Goal: Communication & Community: Answer question/provide support

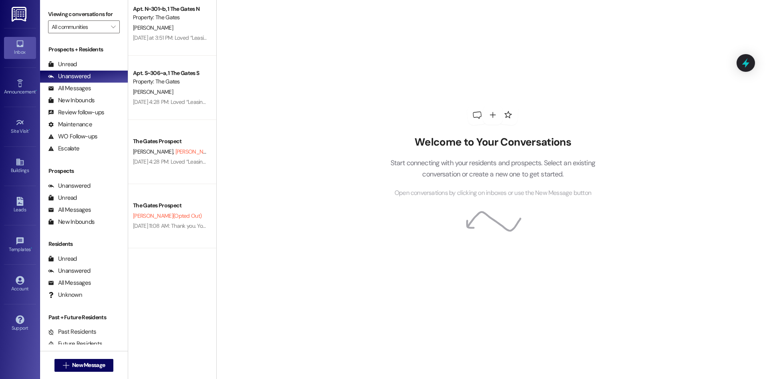
scroll to position [832, 0]
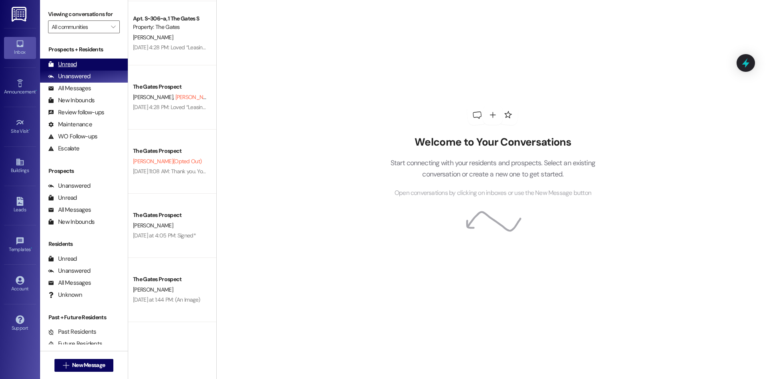
click at [82, 64] on div "Unread (0)" at bounding box center [84, 64] width 88 height 12
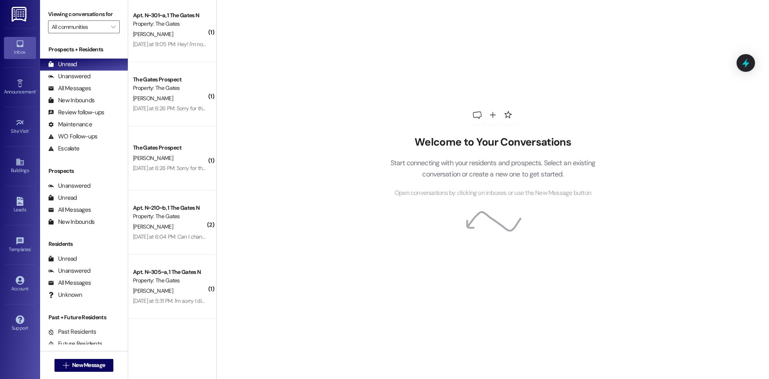
scroll to position [127, 0]
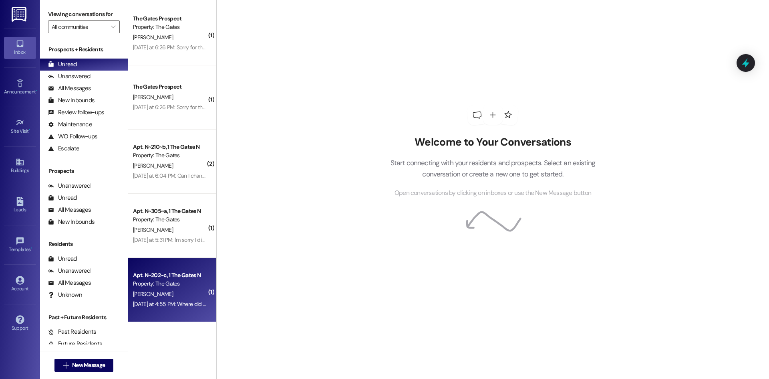
click at [167, 289] on div "[PERSON_NAME]" at bounding box center [170, 294] width 76 height 10
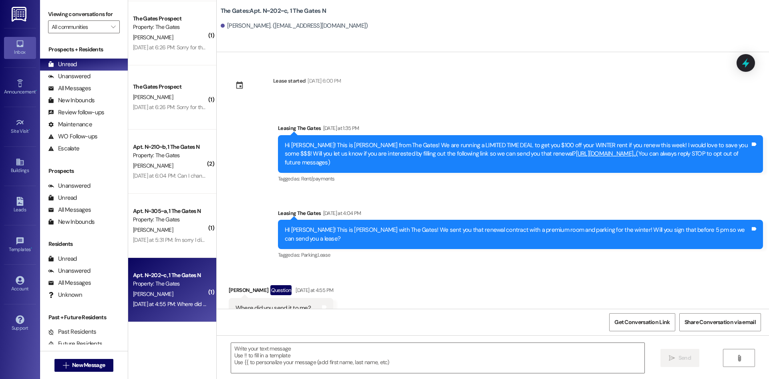
scroll to position [19, 0]
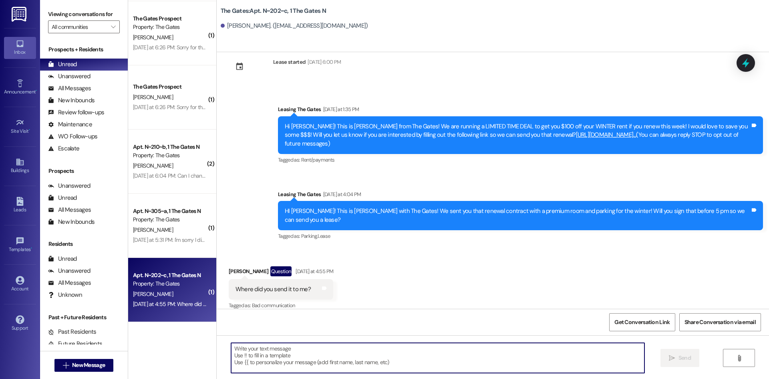
drag, startPoint x: 311, startPoint y: 357, endPoint x: 305, endPoint y: 348, distance: 10.8
click at [310, 357] on textarea at bounding box center [438, 358] width 414 height 30
type textarea "It will be in your resident portal on your future account :))"
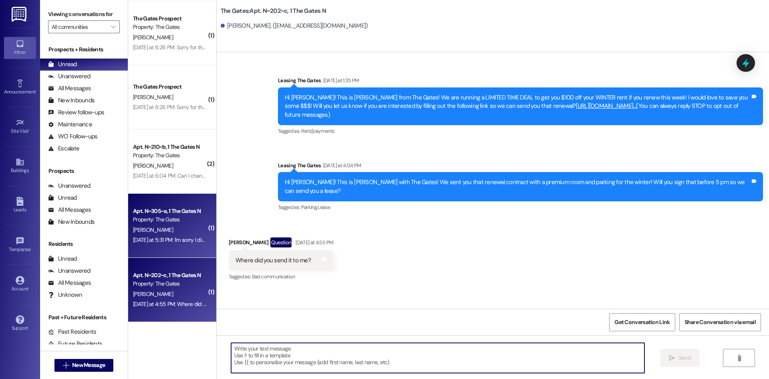
scroll to position [75, 0]
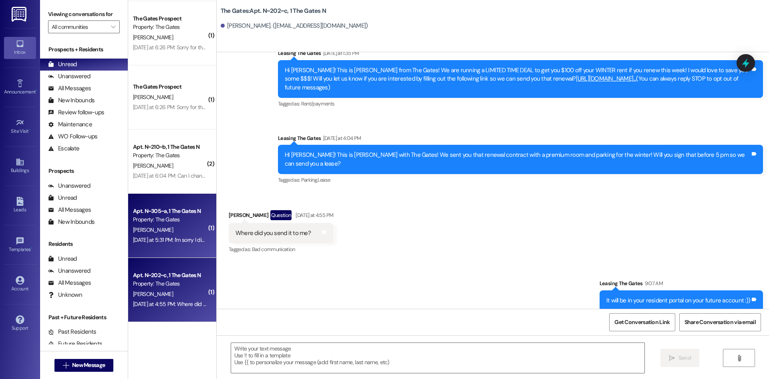
click at [128, 230] on div "Apt. N~305~a, 1 The Gates N Property: The Gates [PERSON_NAME] [DATE] at 5:31 PM…" at bounding box center [172, 226] width 88 height 64
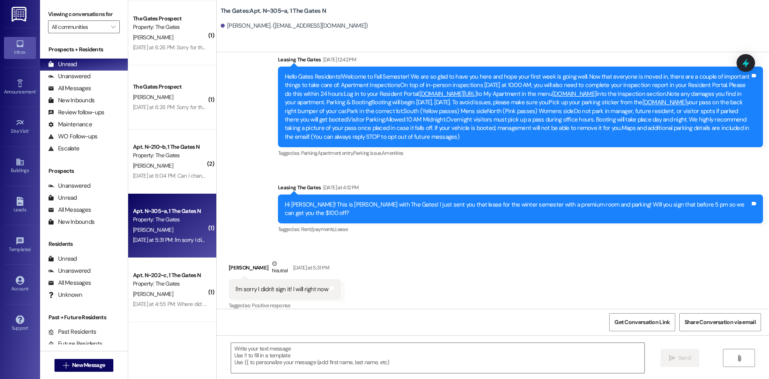
scroll to position [69, 0]
click at [269, 352] on textarea at bounding box center [438, 358] width 414 height 30
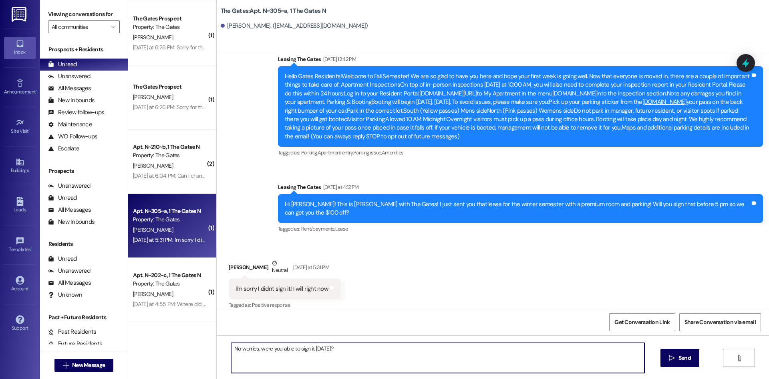
type textarea "No worries, were you able to sign it [DATE]?"
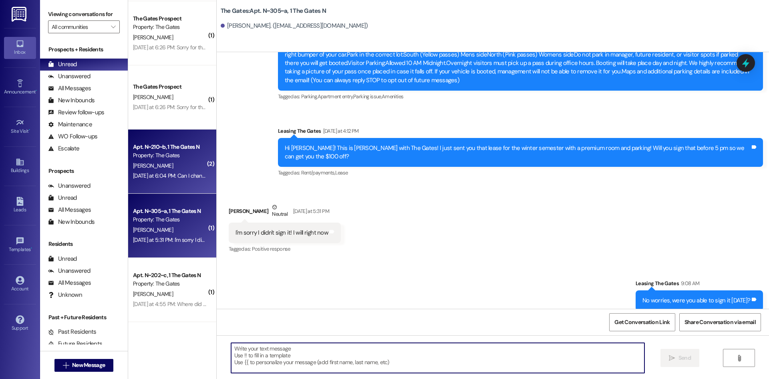
click at [153, 178] on div "[DATE] at 6:04 PM: Can I change the email to [EMAIL_ADDRESS][DOMAIN_NAME] [DATE…" at bounding box center [247, 175] width 228 height 7
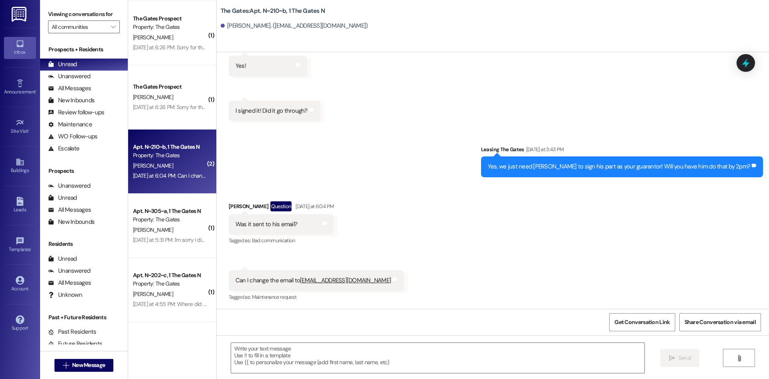
scroll to position [698, 0]
drag, startPoint x: 292, startPoint y: 281, endPoint x: 348, endPoint y: 282, distance: 55.3
click at [348, 282] on div "Can I change the email to [EMAIL_ADDRESS][DOMAIN_NAME]" at bounding box center [313, 280] width 155 height 8
copy div "[EMAIL_ADDRESS][DOMAIN_NAME]"
click at [270, 359] on textarea at bounding box center [438, 358] width 414 height 30
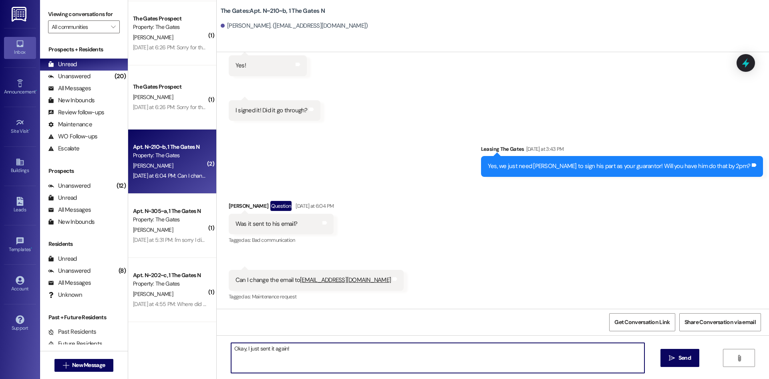
type textarea "Okay, I just sent it again!"
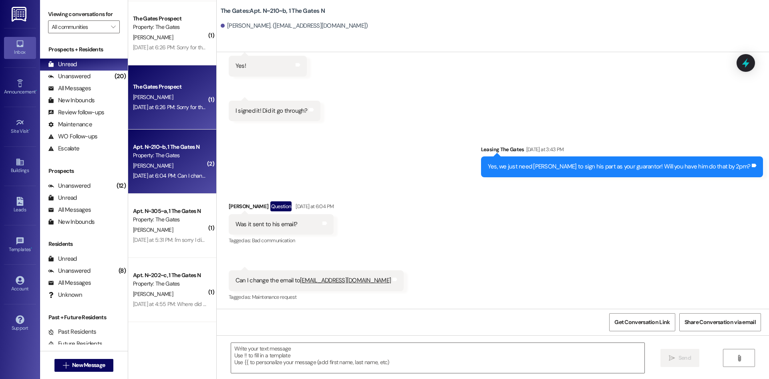
click at [188, 95] on div "[PERSON_NAME]" at bounding box center [170, 97] width 76 height 10
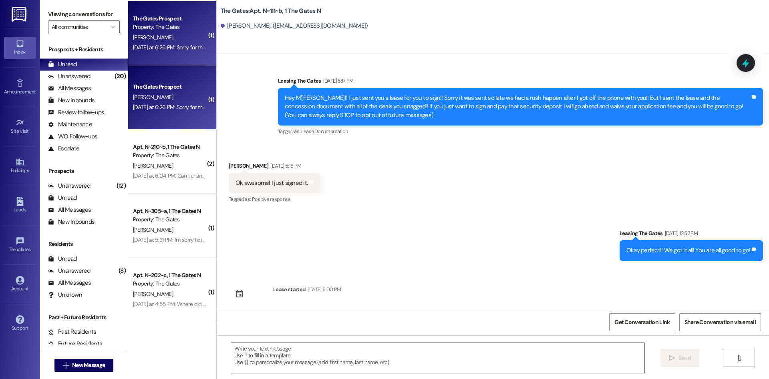
scroll to position [7524, 0]
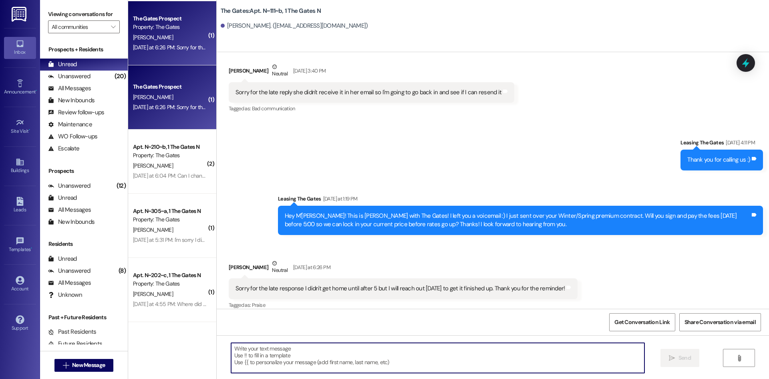
click at [483, 359] on textarea at bounding box center [438, 358] width 414 height 30
type textarea "Of course! Please let us know when you sign :))"
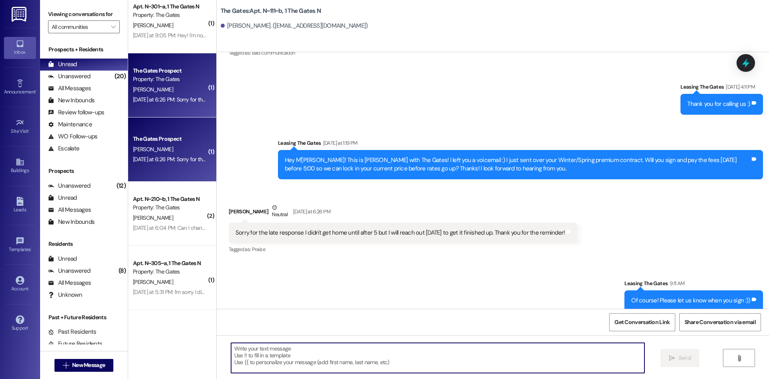
scroll to position [0, 0]
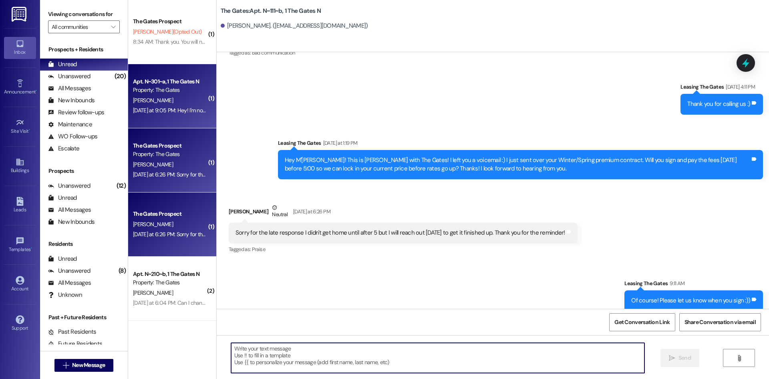
click at [158, 109] on div "[DATE] at 9:05 PM: Hey! I'm not seeing the lease on my account. Where in my acc…" at bounding box center [259, 110] width 253 height 7
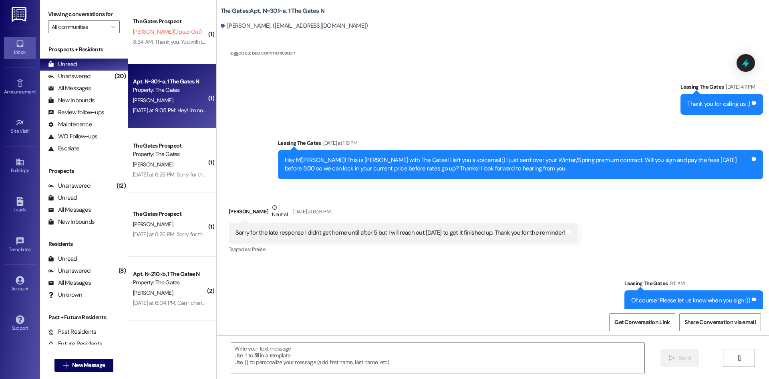
scroll to position [434, 0]
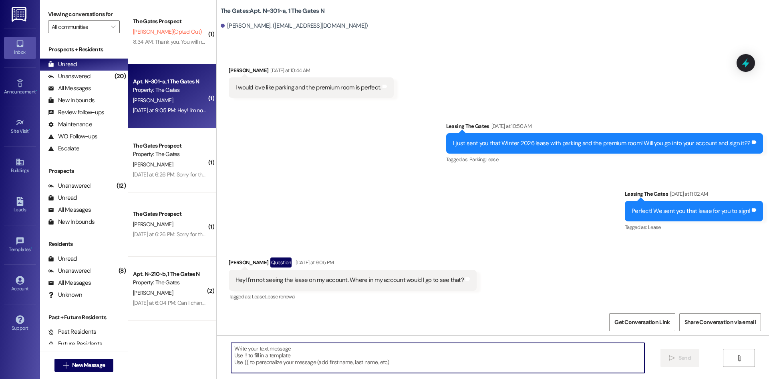
click at [258, 356] on textarea at bounding box center [438, 358] width 414 height 30
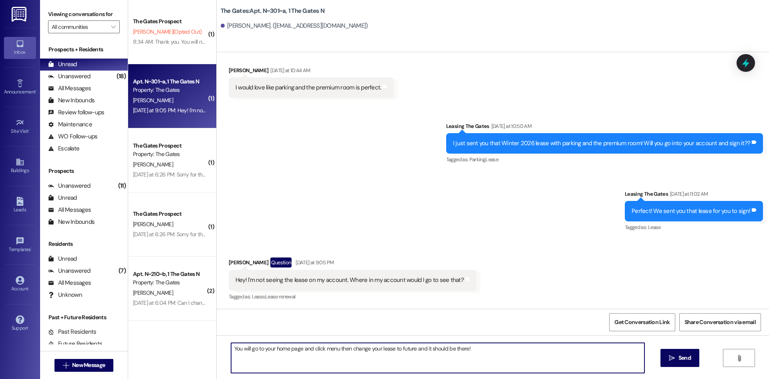
type textarea "You will go to your home page and click menu then change your lease to future a…"
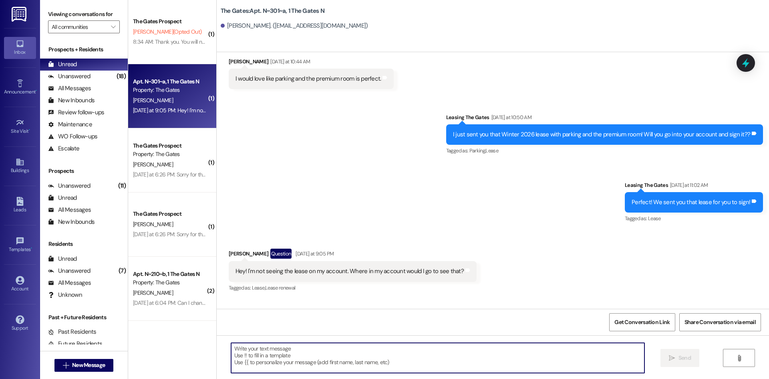
scroll to position [409, 0]
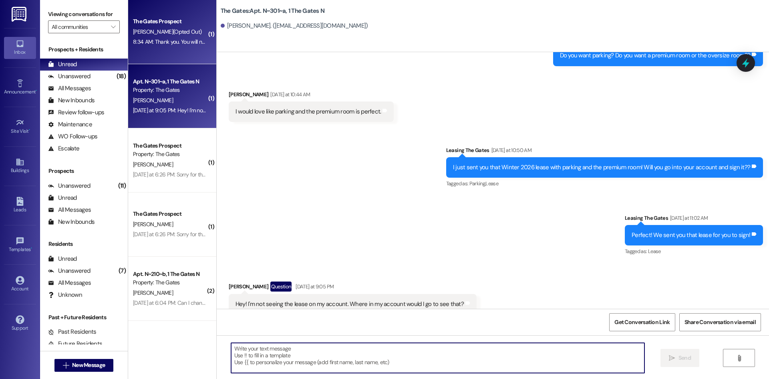
click at [156, 43] on div "8:34 AM: Thank you. You will no longer receive texts from this thread. Please r…" at bounding box center [323, 41] width 380 height 7
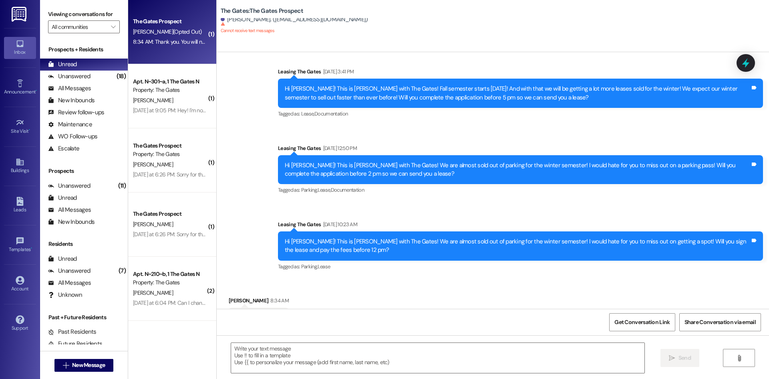
scroll to position [817, 0]
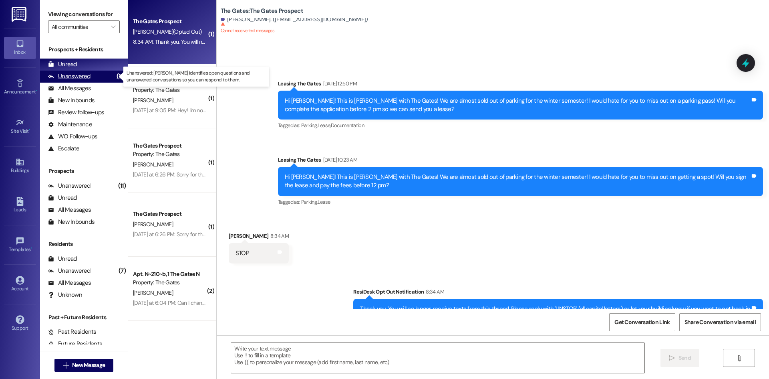
click at [88, 71] on div "Unanswered (18)" at bounding box center [84, 77] width 88 height 12
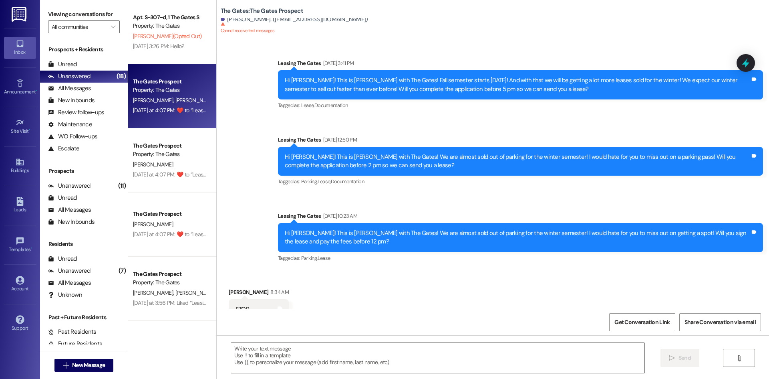
click at [163, 107] on div "[DATE] at 4:07 PM:  ​❤️​ to “ Leasing The Gates (The Gates): Hi Apartment 206, …" at bounding box center [557, 110] width 848 height 7
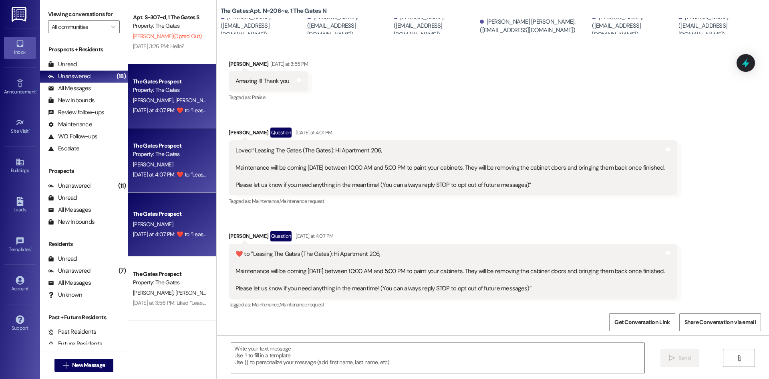
scroll to position [250, 0]
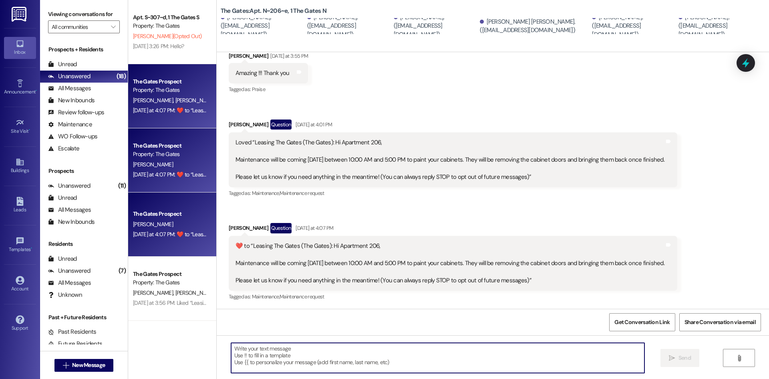
click at [280, 362] on textarea at bounding box center [438, 358] width 414 height 30
type textarea ":))"
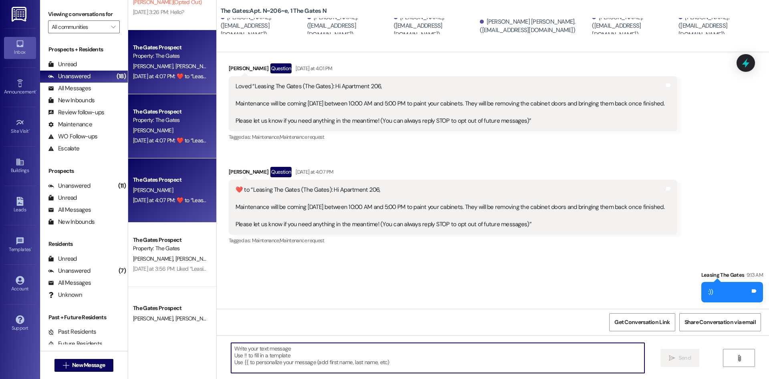
scroll to position [120, 0]
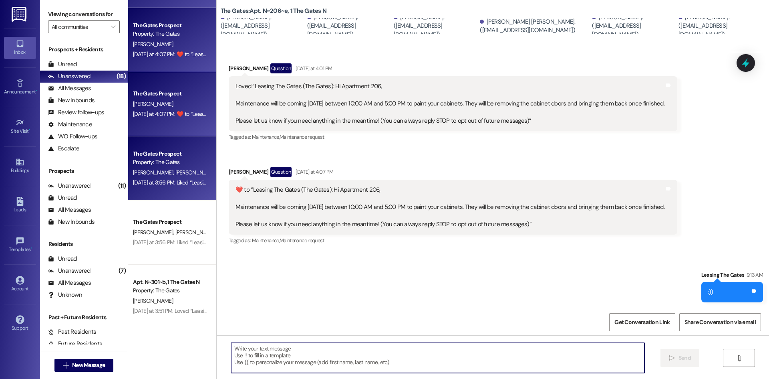
click at [171, 160] on div "Property: The Gates" at bounding box center [170, 162] width 74 height 8
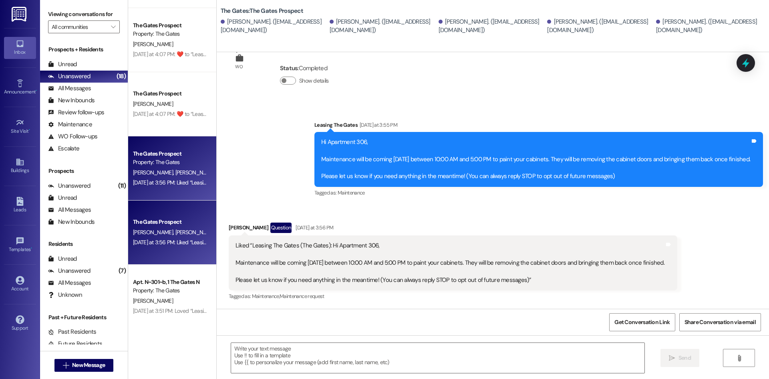
scroll to position [32, 0]
click at [286, 361] on textarea at bounding box center [438, 358] width 414 height 30
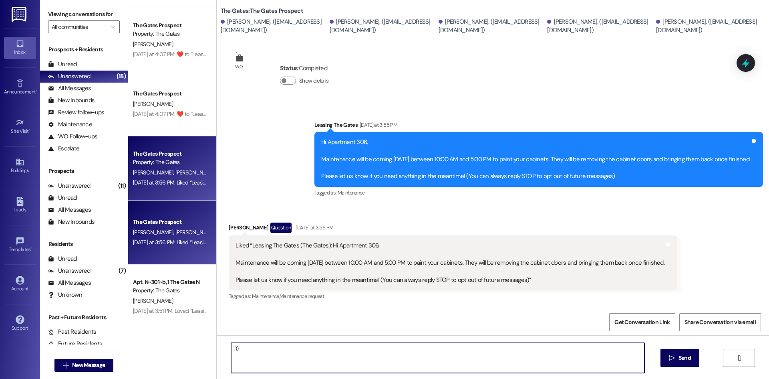
type textarea ":))"
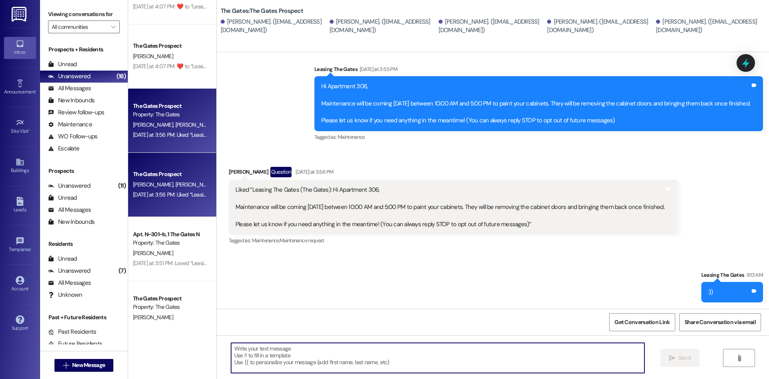
scroll to position [240, 0]
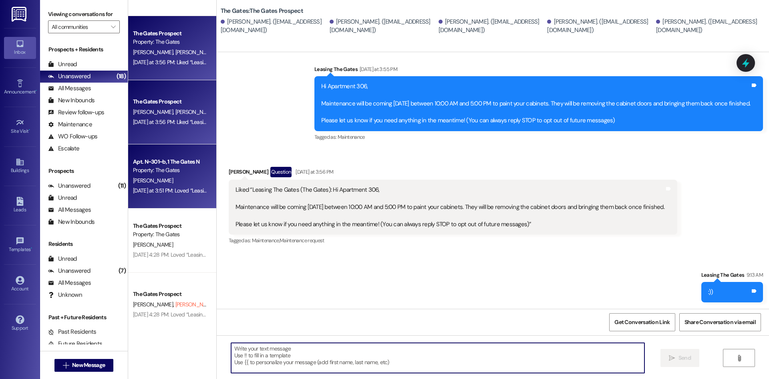
click at [160, 157] on div "Apt. N~301~b, 1 The Gates N Property: The Gates" at bounding box center [170, 166] width 76 height 19
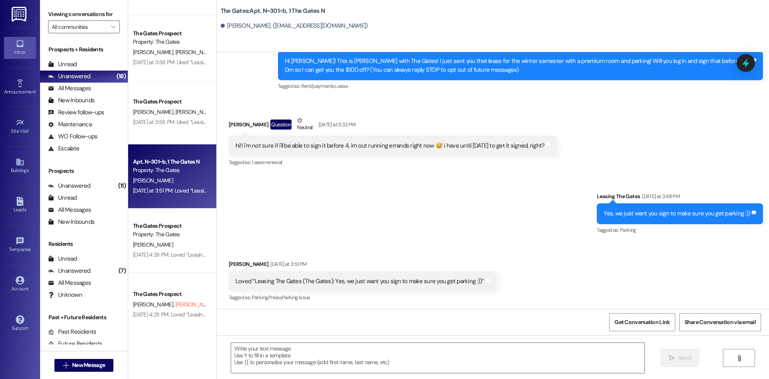
scroll to position [101, 0]
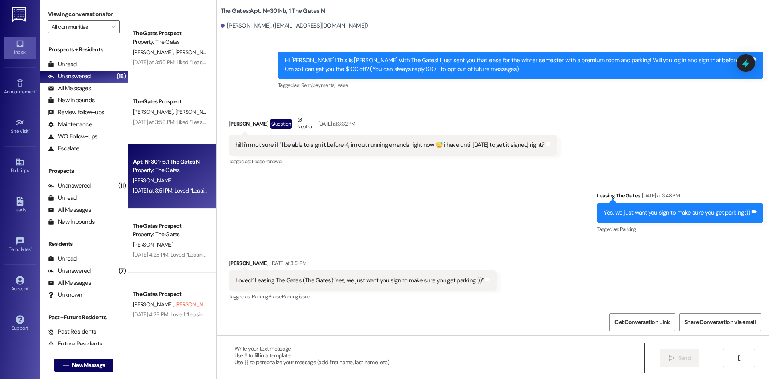
click at [295, 358] on textarea at bounding box center [438, 358] width 414 height 30
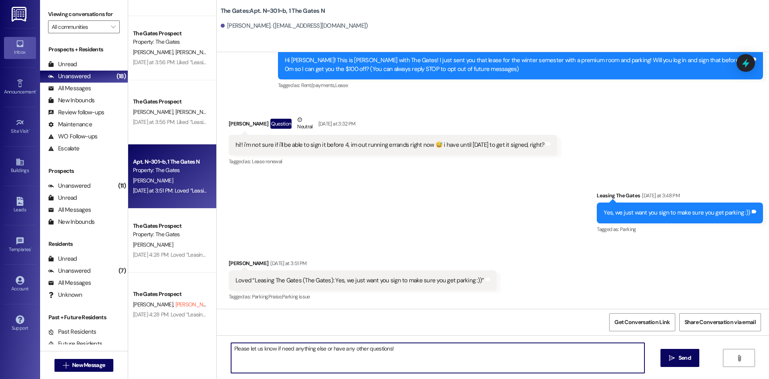
type textarea "Please let us know if need anything else or have any other questions!"
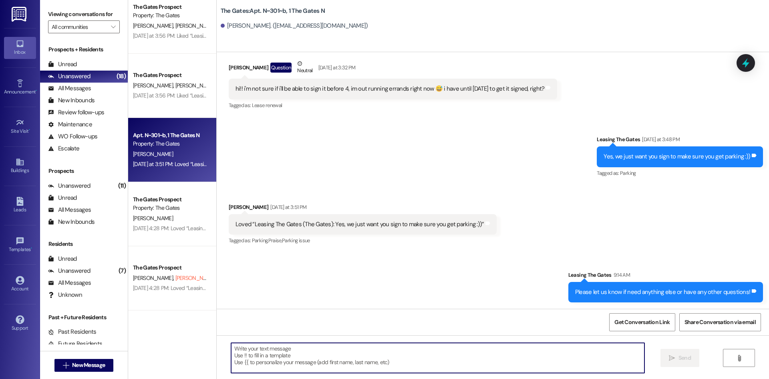
scroll to position [321, 0]
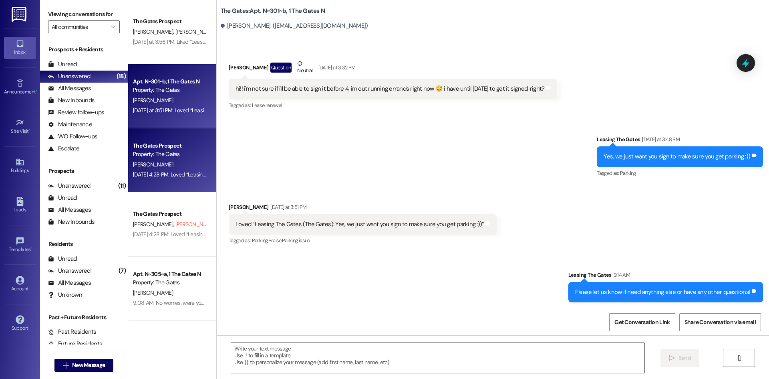
click at [135, 149] on div "The Gates Prospect" at bounding box center [170, 145] width 74 height 8
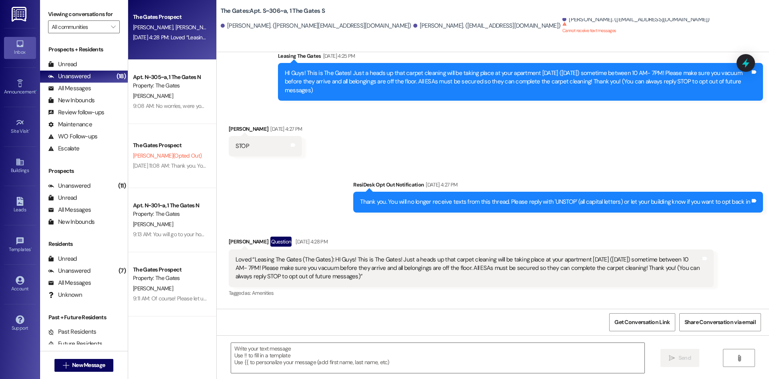
scroll to position [521, 0]
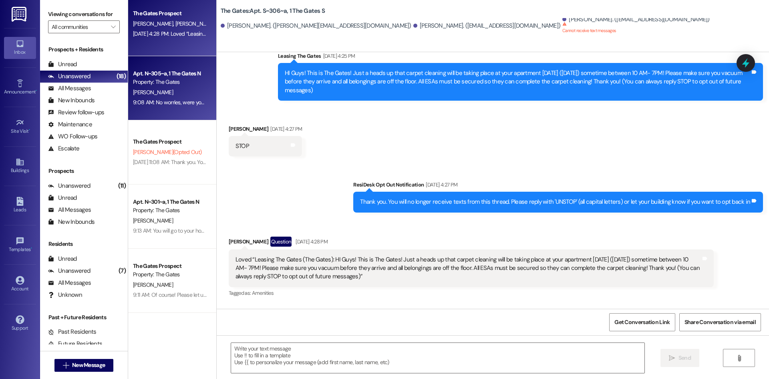
click at [143, 111] on div "Apt. N~305~a, 1 The Gates N Property: The Gates [PERSON_NAME] 9:08 AM: No worri…" at bounding box center [172, 88] width 88 height 64
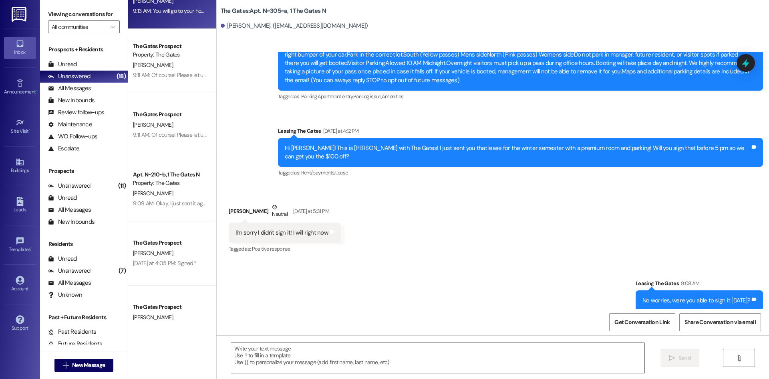
scroll to position [768, 0]
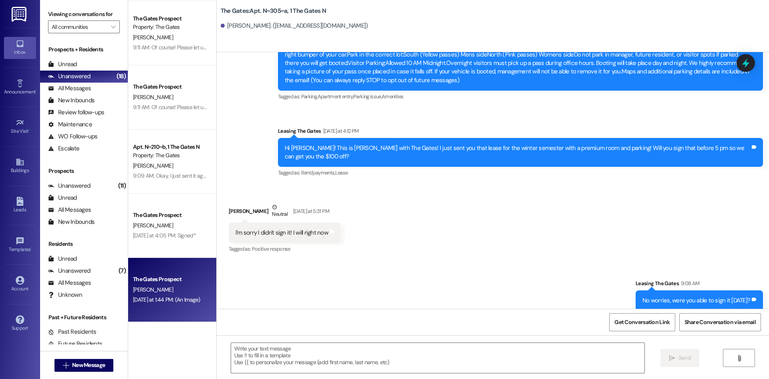
click at [158, 291] on div "[PERSON_NAME]" at bounding box center [170, 289] width 76 height 10
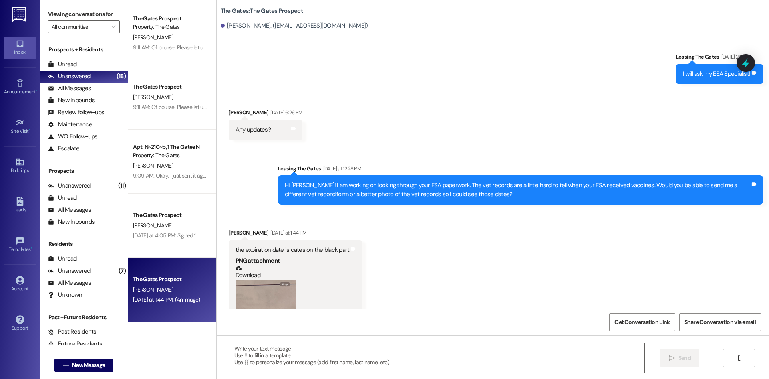
scroll to position [931, 0]
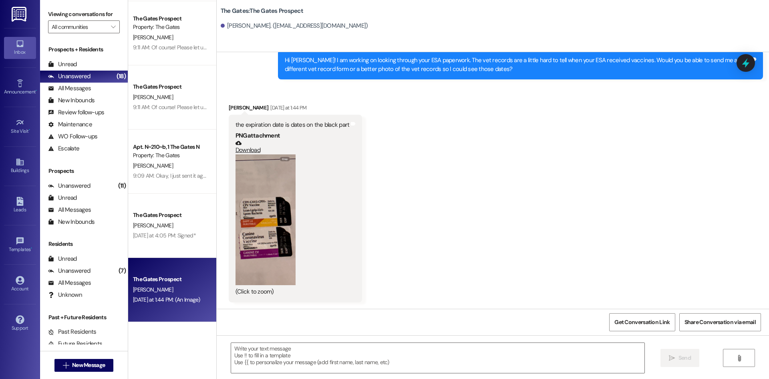
click at [242, 151] on link "Download" at bounding box center [293, 147] width 114 height 14
click at [258, 367] on textarea at bounding box center [438, 358] width 414 height 30
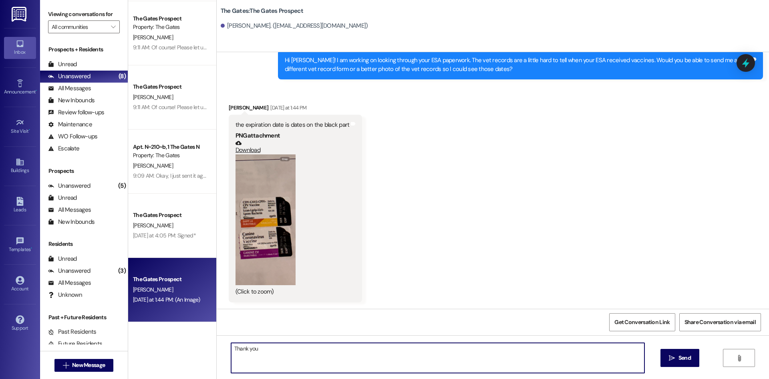
type textarea "Thank you!"
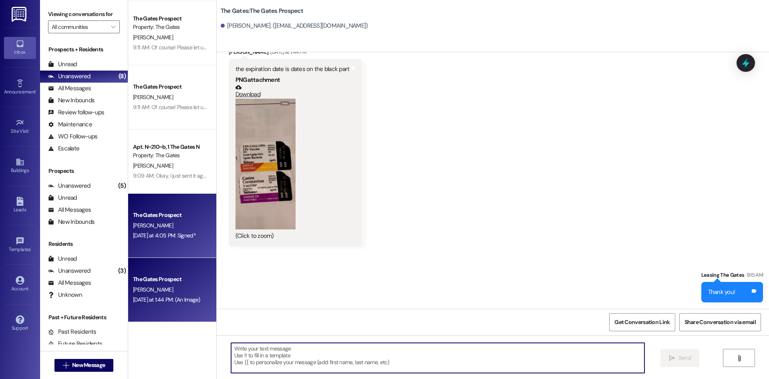
click at [185, 223] on div "[PERSON_NAME]" at bounding box center [170, 225] width 76 height 10
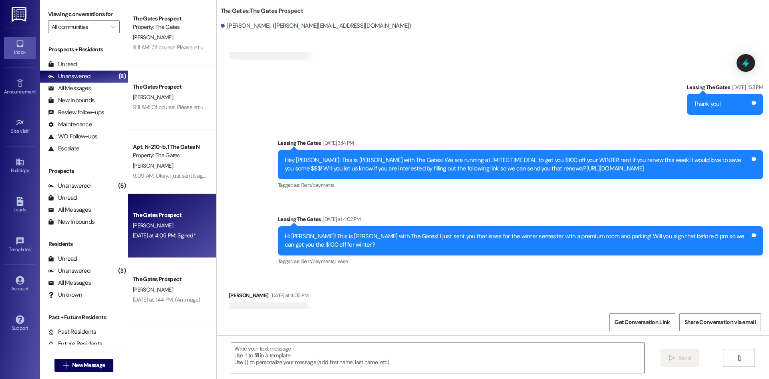
scroll to position [839, 0]
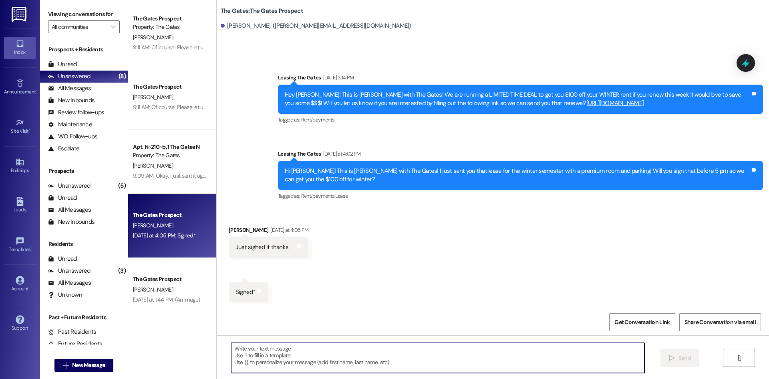
click at [276, 350] on textarea at bounding box center [438, 358] width 414 height 30
click at [329, 362] on textarea at bounding box center [438, 358] width 414 height 30
type textarea "Thank you so much!!"
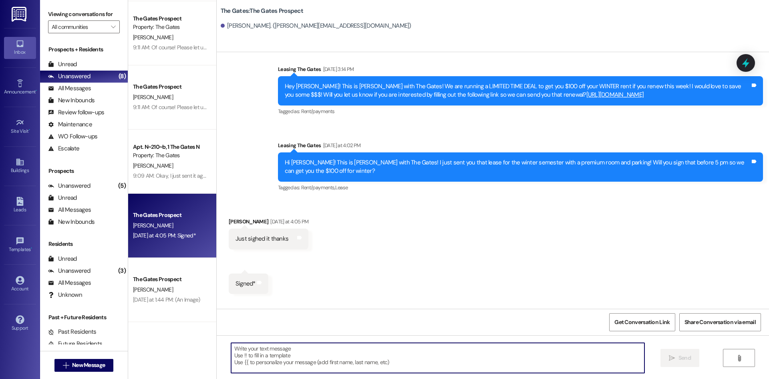
scroll to position [896, 0]
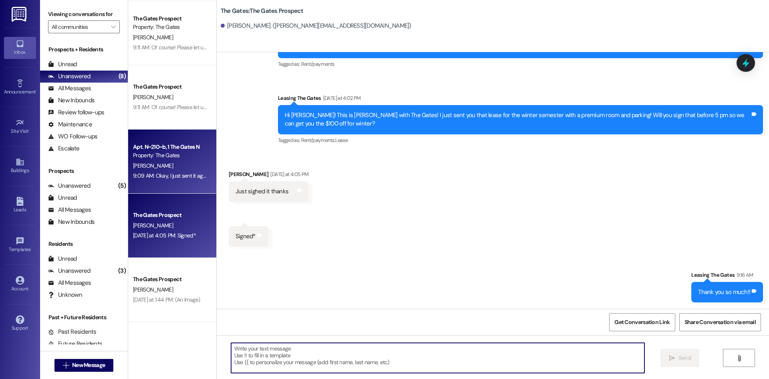
click at [164, 169] on div "[PERSON_NAME]" at bounding box center [170, 166] width 76 height 10
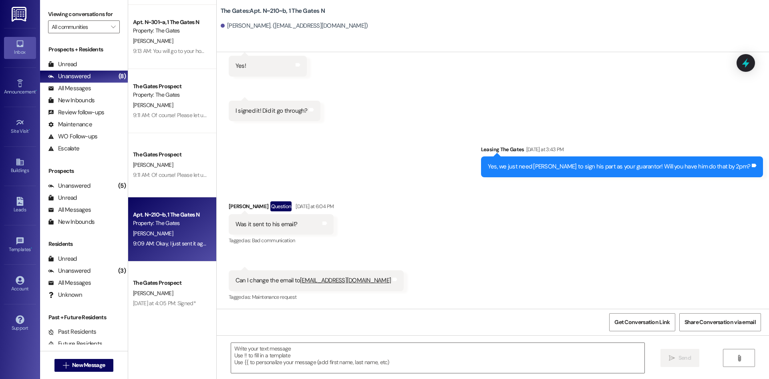
scroll to position [608, 0]
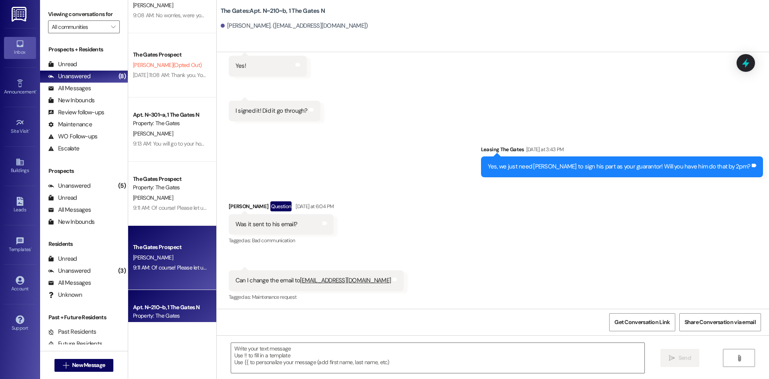
click at [136, 256] on span "[PERSON_NAME]" at bounding box center [153, 257] width 40 height 7
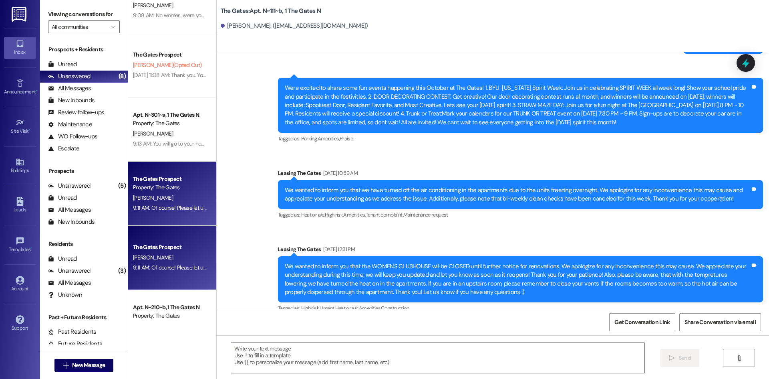
scroll to position [7580, 0]
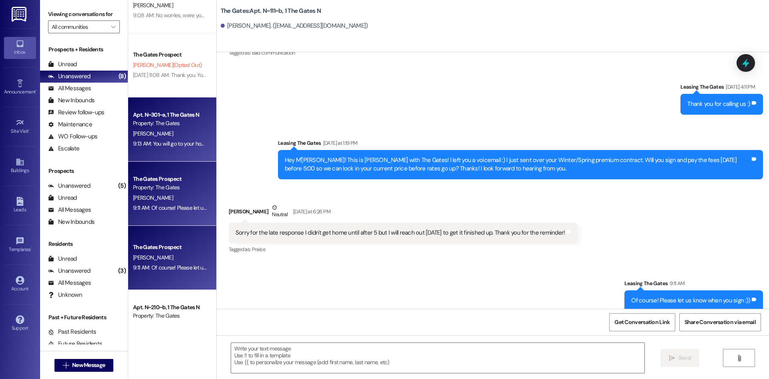
click at [192, 130] on div "[PERSON_NAME]" at bounding box center [170, 134] width 76 height 10
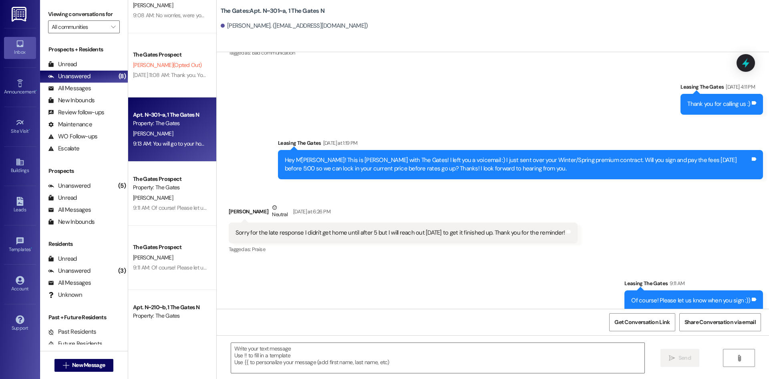
scroll to position [501, 0]
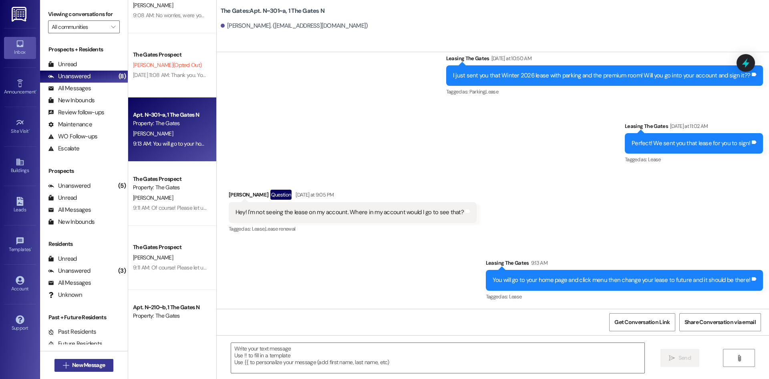
click at [85, 367] on span "New Message" at bounding box center [88, 365] width 33 height 8
